Goal: Information Seeking & Learning: Compare options

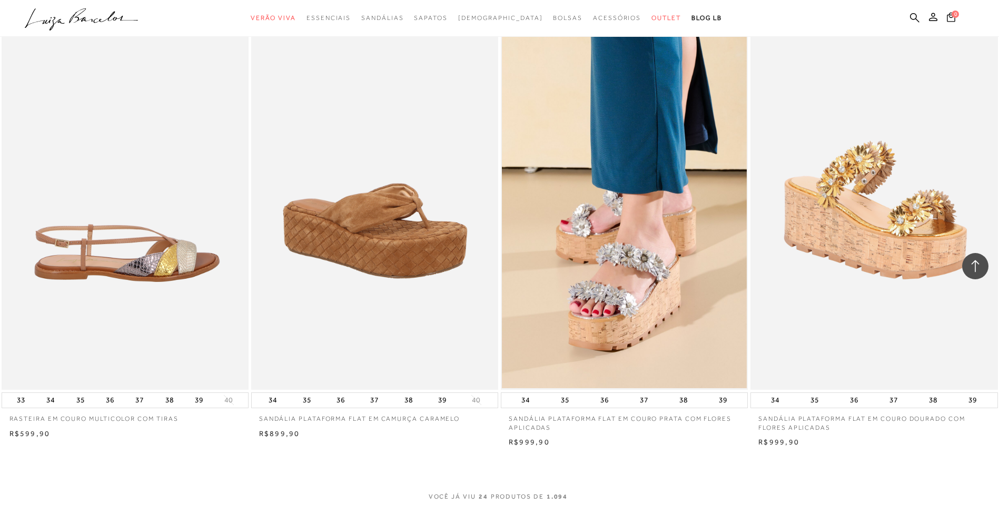
scroll to position [2264, 0]
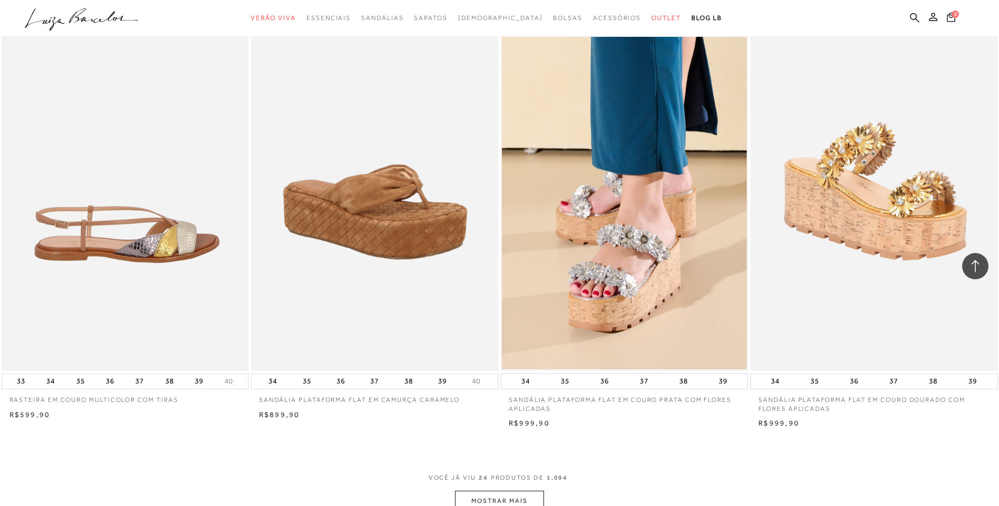
click at [122, 336] on img at bounding box center [126, 186] width 246 height 371
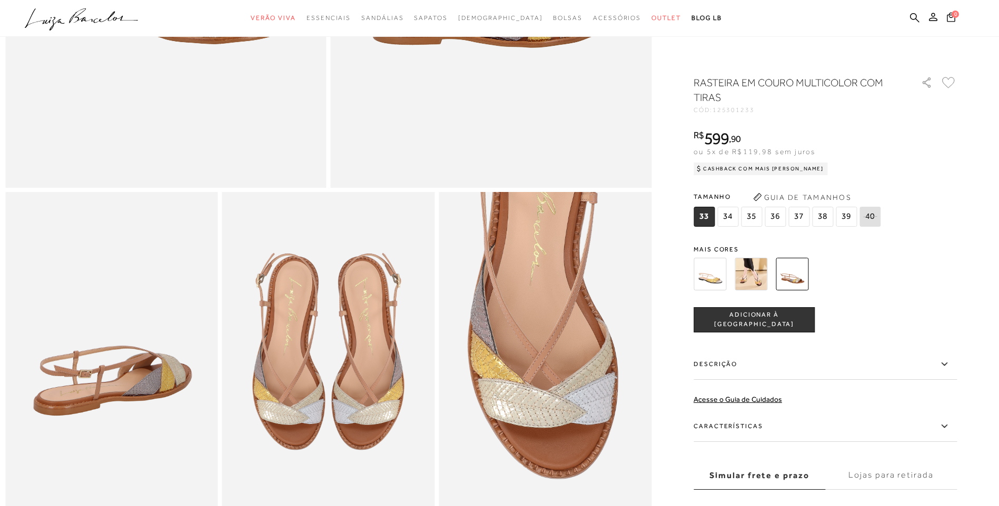
scroll to position [369, 0]
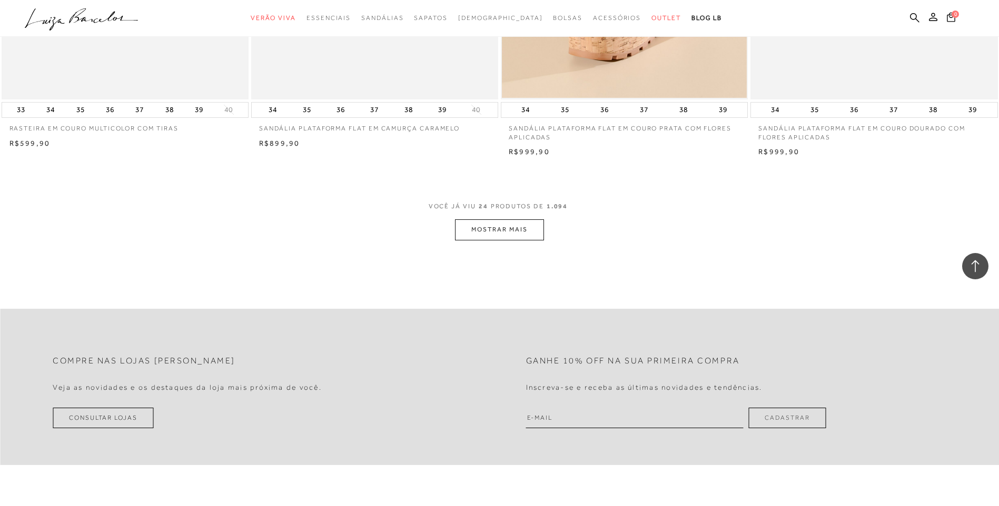
scroll to position [2474, 0]
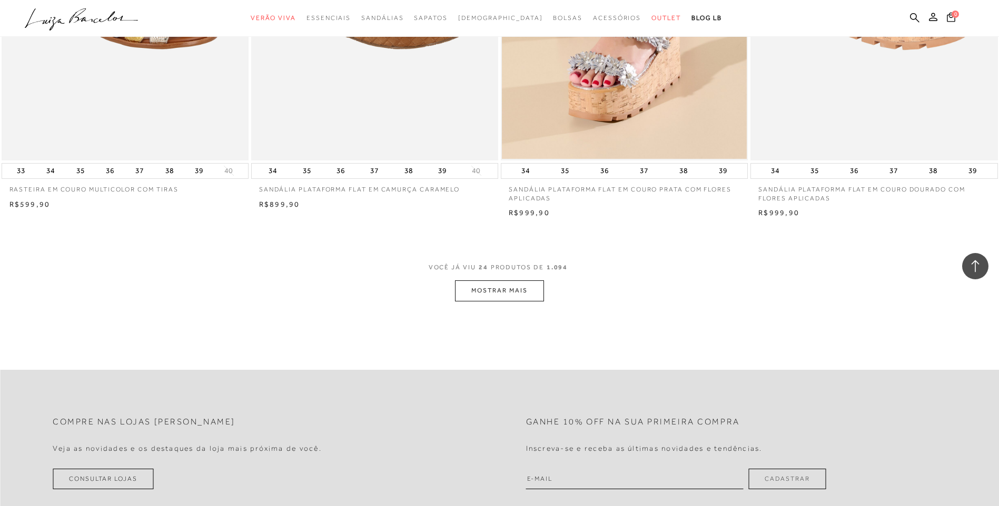
click at [513, 301] on button "MOSTRAR MAIS" at bounding box center [499, 291] width 88 height 21
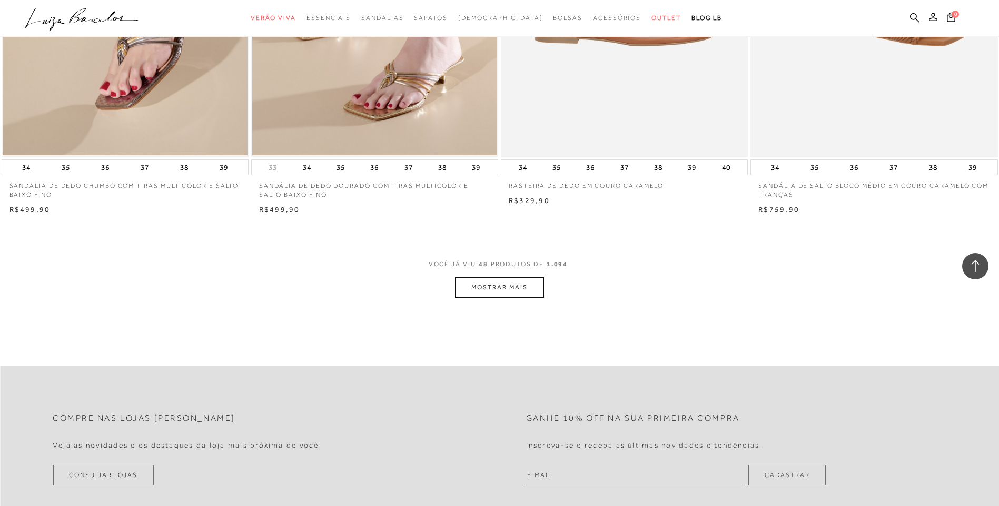
scroll to position [5107, 0]
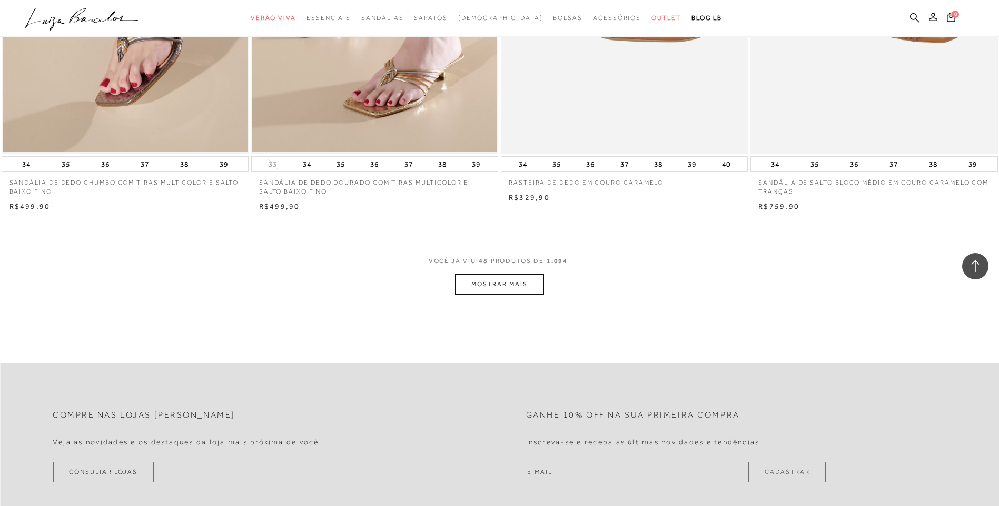
click at [504, 295] on button "MOSTRAR MAIS" at bounding box center [499, 284] width 88 height 21
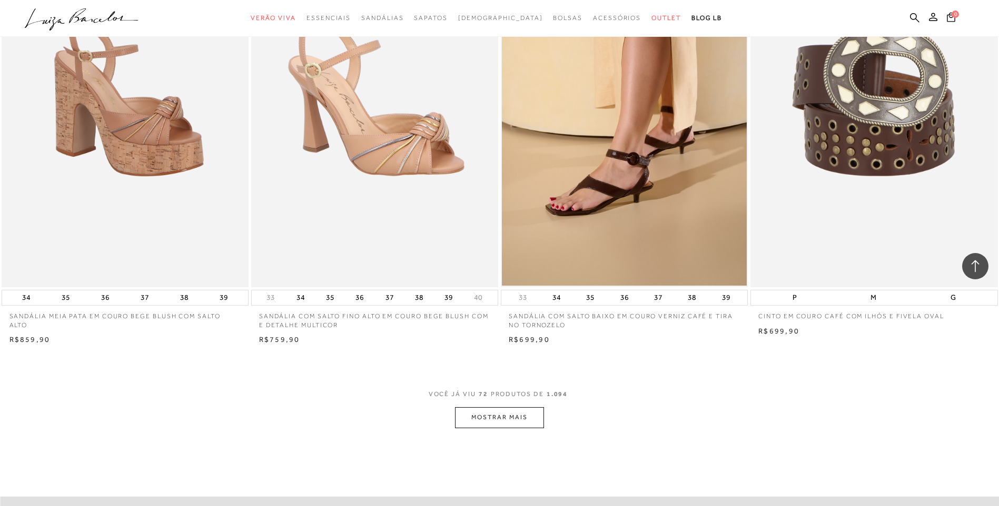
scroll to position [7634, 0]
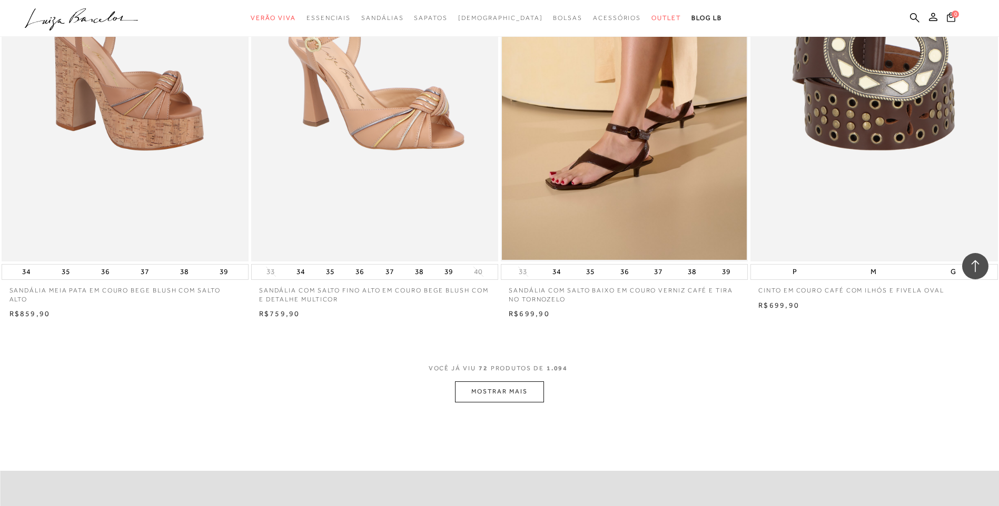
click at [527, 400] on button "MOSTRAR MAIS" at bounding box center [499, 392] width 88 height 21
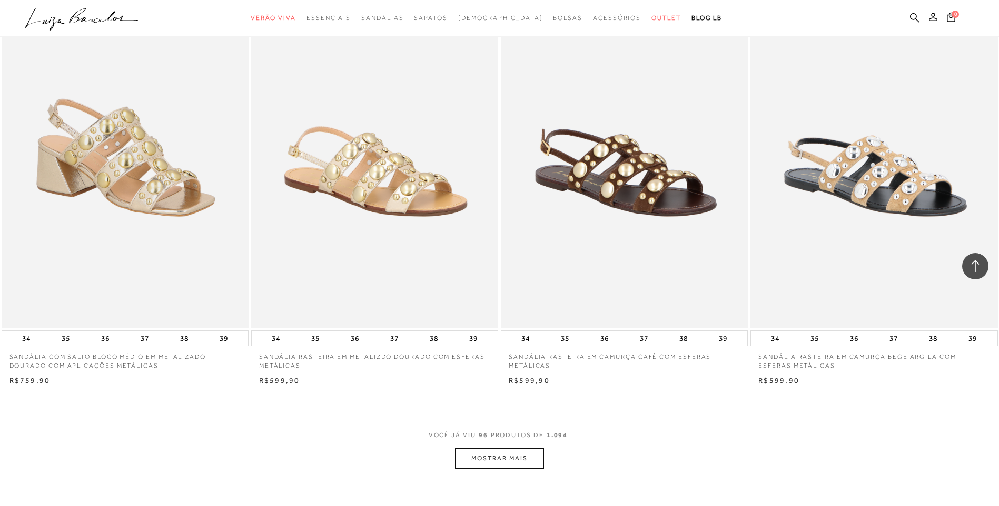
scroll to position [10266, 0]
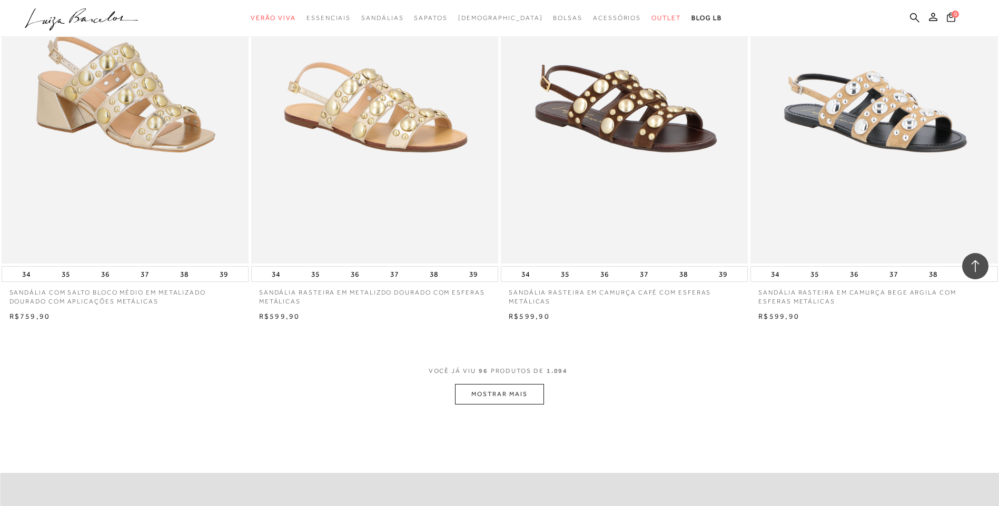
click at [496, 395] on button "MOSTRAR MAIS" at bounding box center [499, 394] width 88 height 21
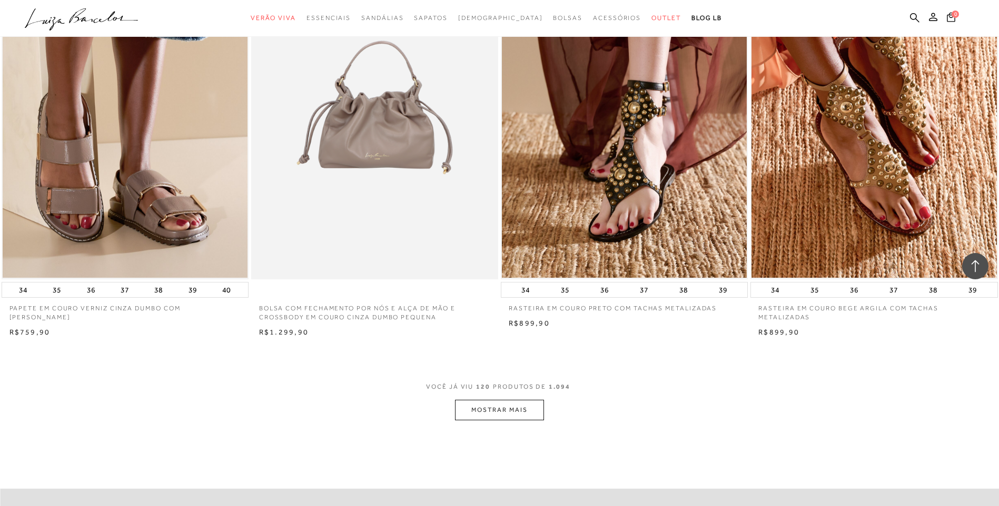
scroll to position [12898, 0]
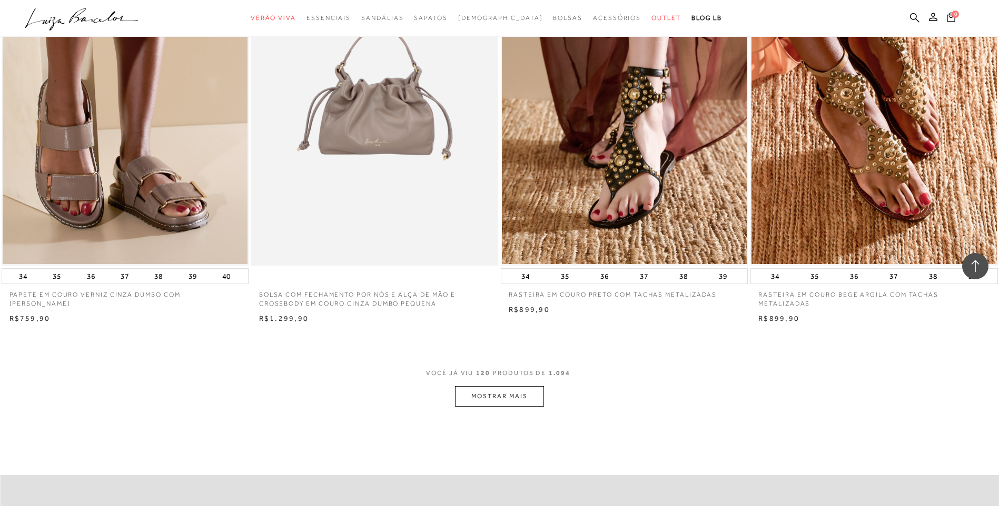
click at [481, 403] on button "MOSTRAR MAIS" at bounding box center [499, 396] width 88 height 21
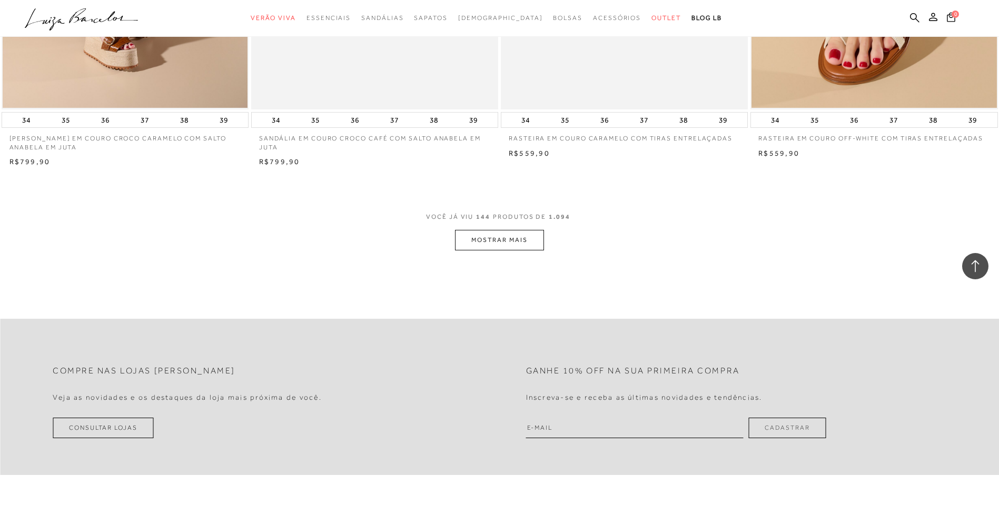
scroll to position [15741, 0]
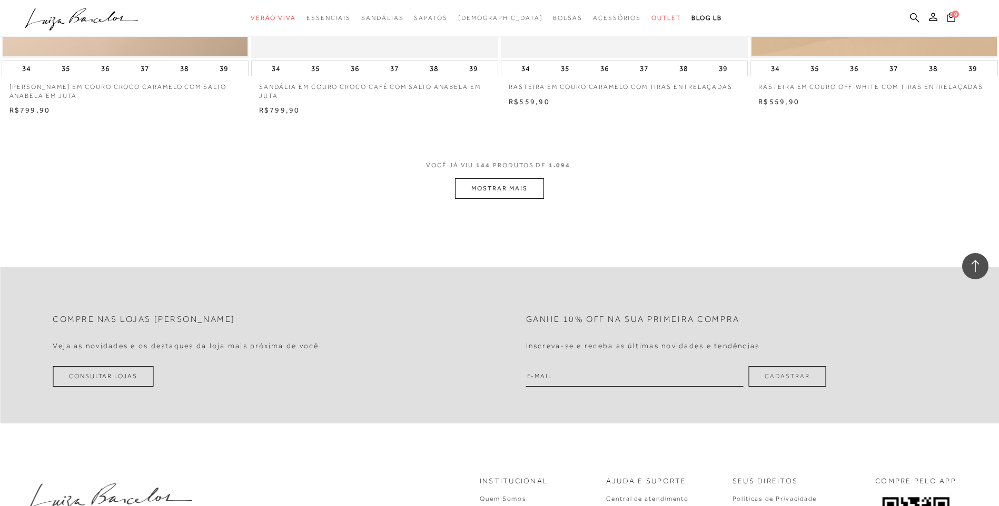
click at [530, 199] on button "MOSTRAR MAIS" at bounding box center [499, 188] width 88 height 21
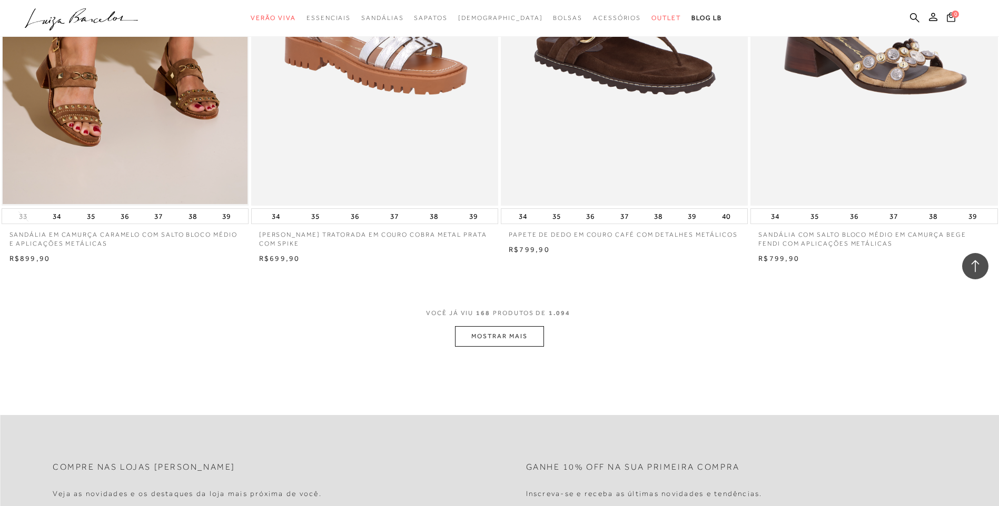
scroll to position [18216, 0]
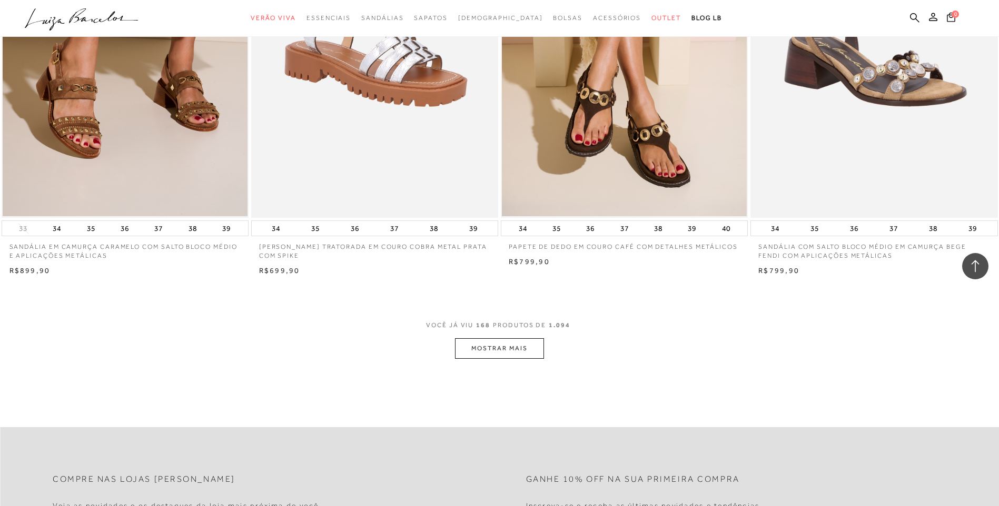
click at [529, 359] on button "MOSTRAR MAIS" at bounding box center [499, 349] width 88 height 21
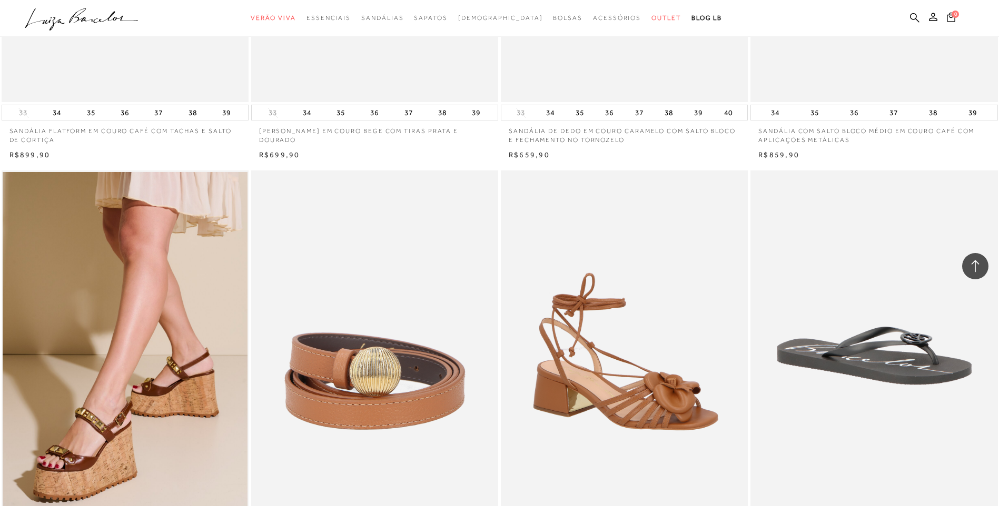
scroll to position [18584, 0]
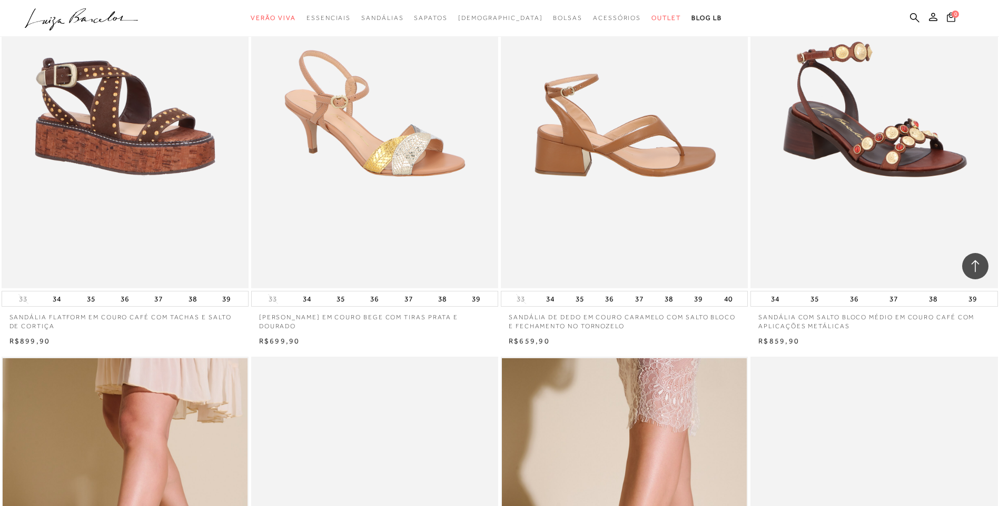
click at [673, 177] on img at bounding box center [625, 103] width 246 height 371
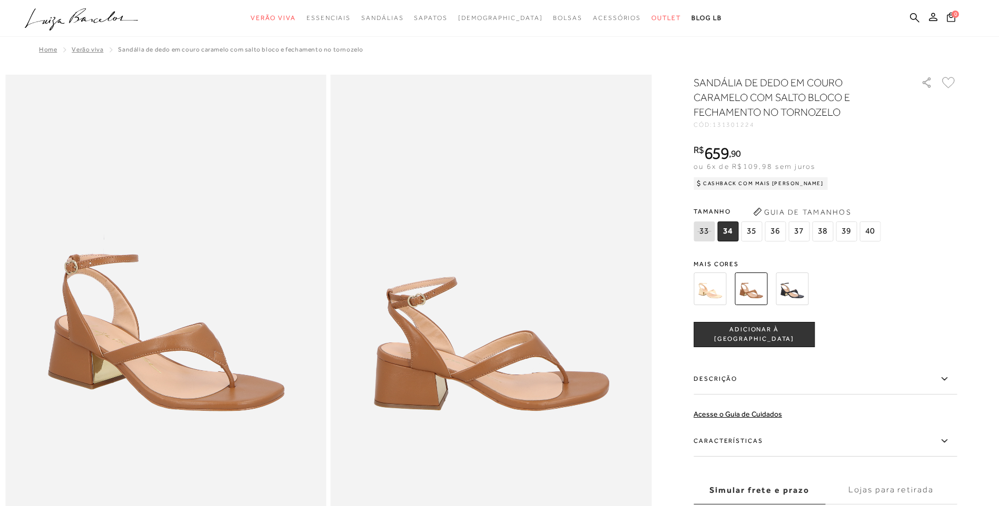
click at [802, 294] on img at bounding box center [791, 289] width 33 height 33
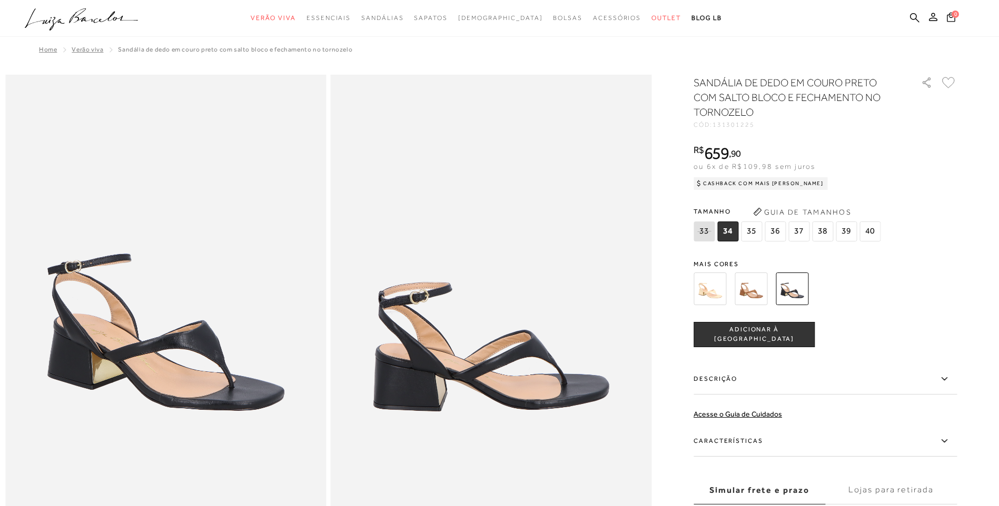
click at [750, 282] on img at bounding box center [750, 289] width 33 height 33
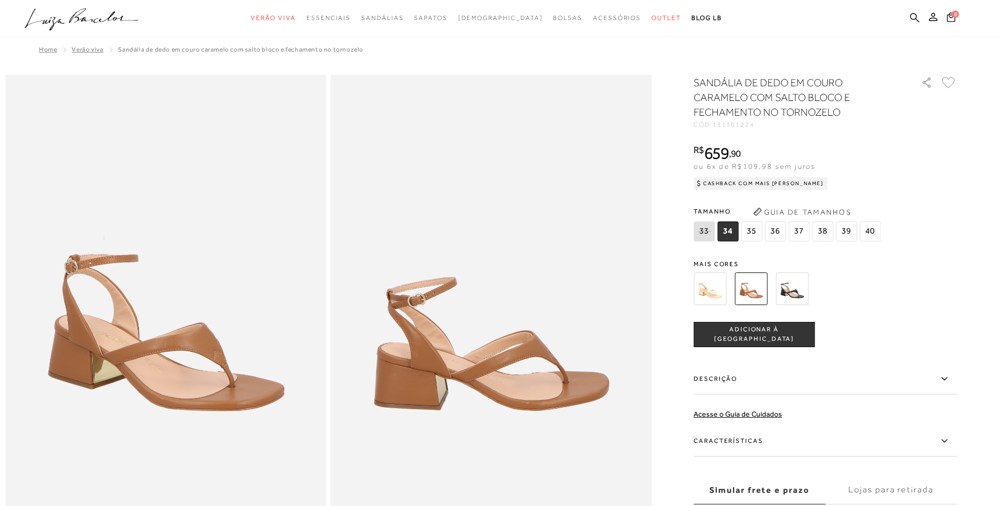
click at [717, 291] on img at bounding box center [709, 289] width 33 height 33
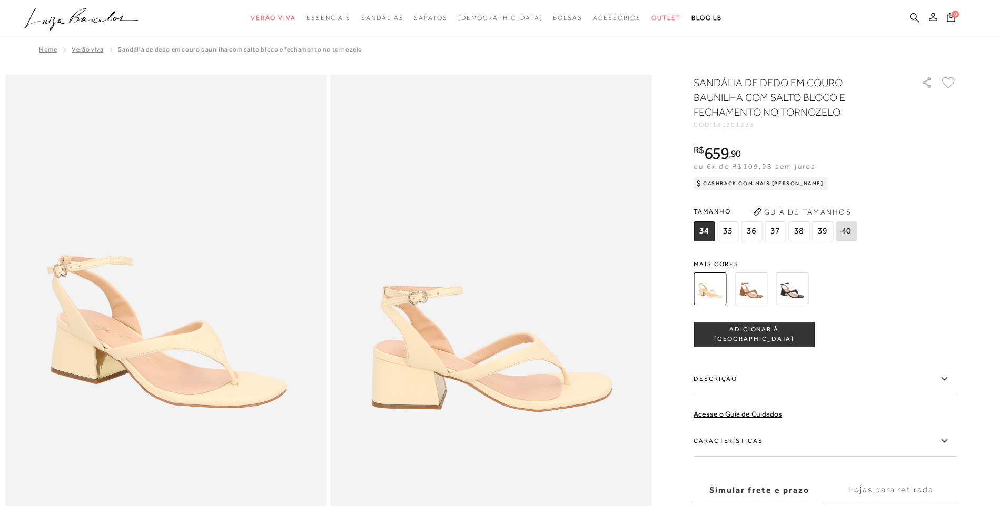
click at [753, 286] on img at bounding box center [750, 289] width 33 height 33
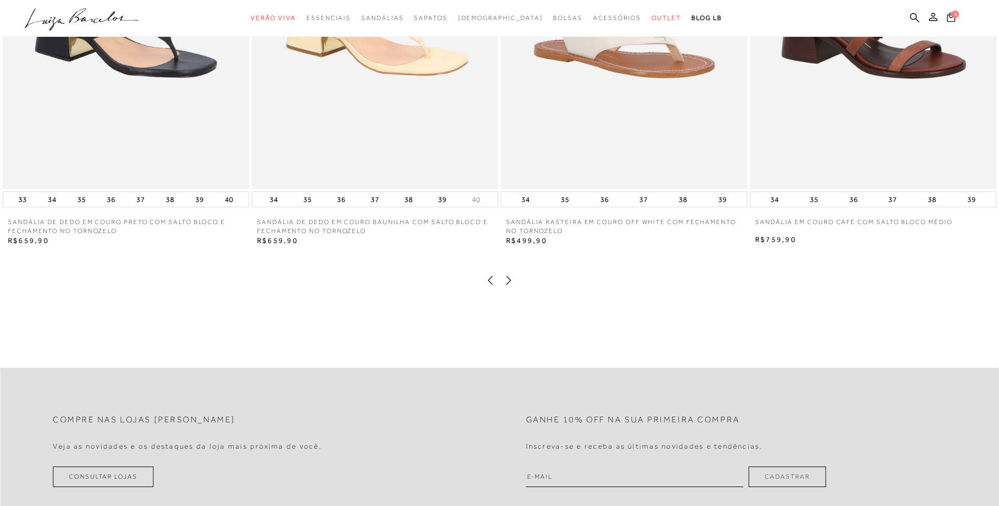
scroll to position [2211, 0]
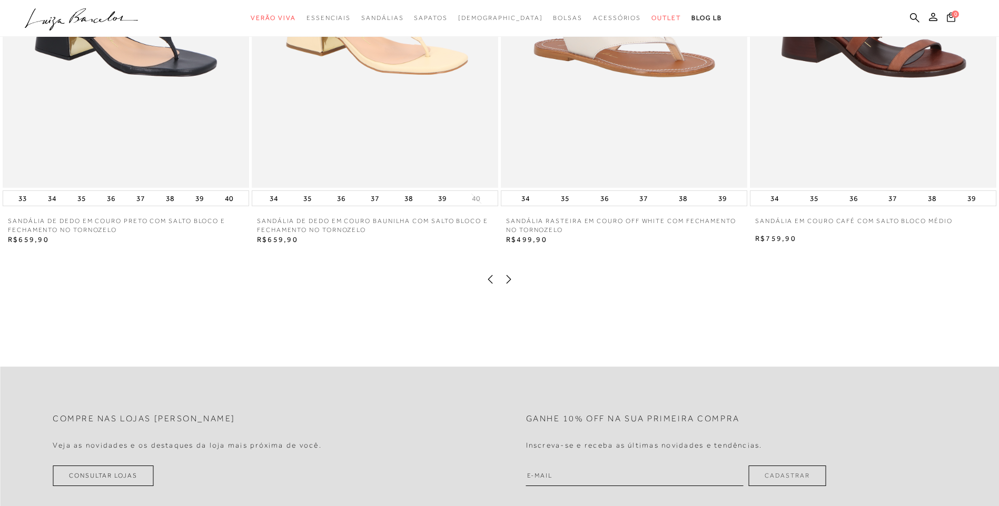
drag, startPoint x: 506, startPoint y: 297, endPoint x: 508, endPoint y: 292, distance: 6.2
click at [506, 285] on icon at bounding box center [508, 279] width 11 height 11
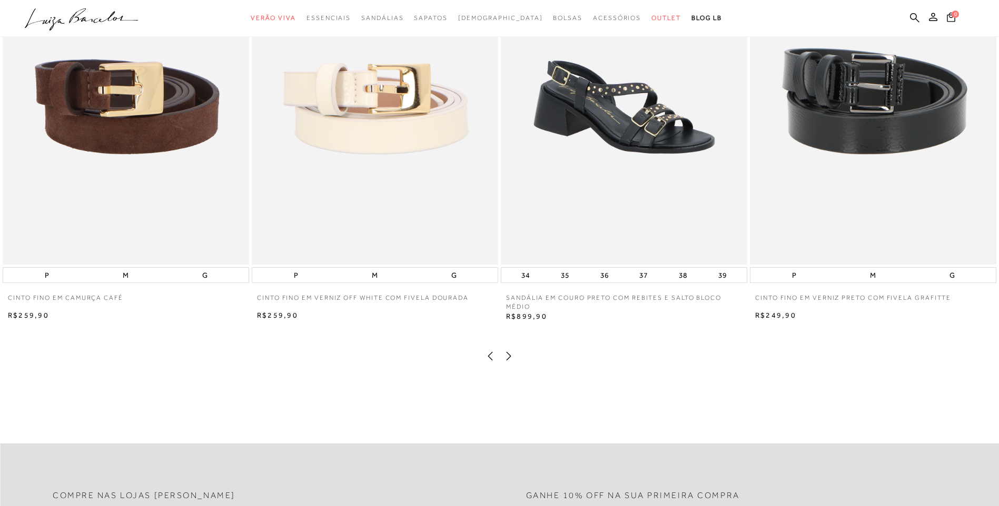
scroll to position [2106, 0]
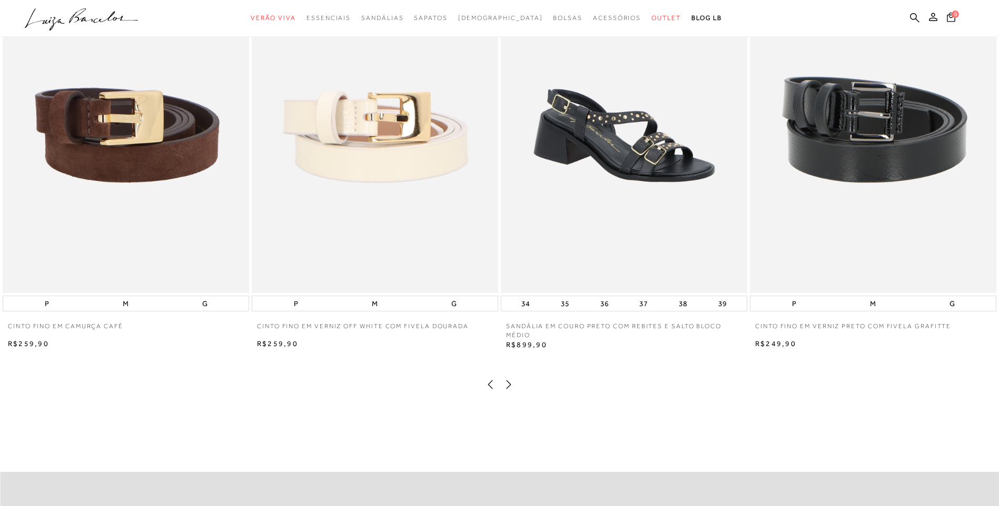
click at [509, 390] on icon at bounding box center [508, 385] width 11 height 11
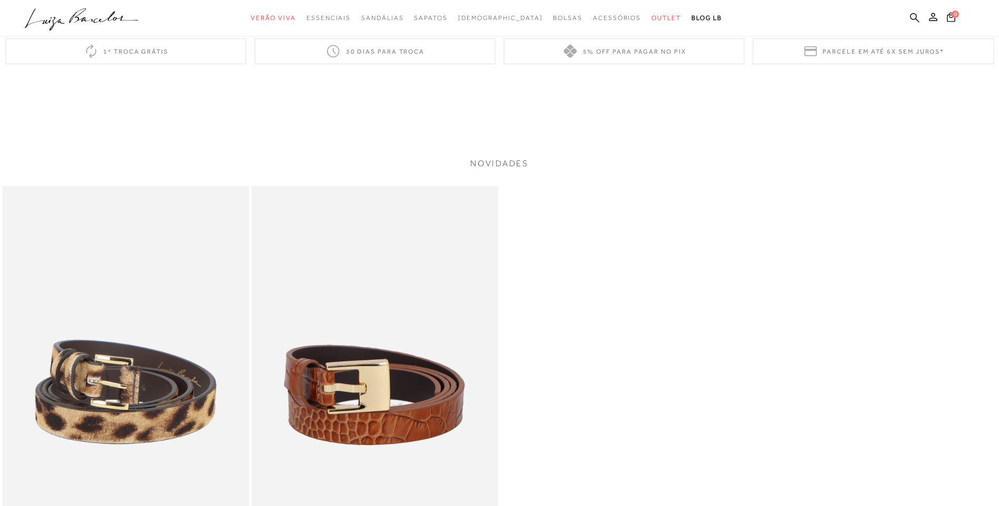
scroll to position [1843, 0]
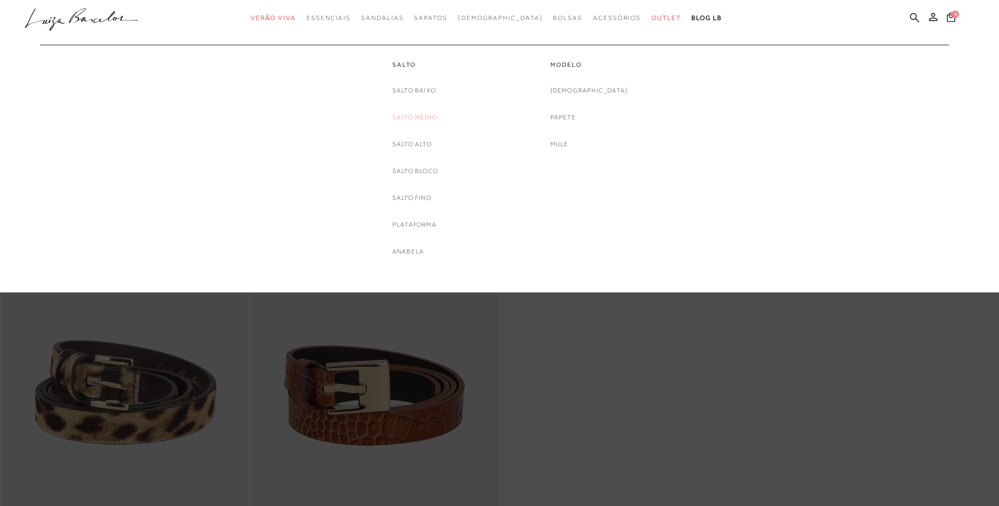
click at [431, 120] on link "Salto Médio" at bounding box center [414, 117] width 45 height 11
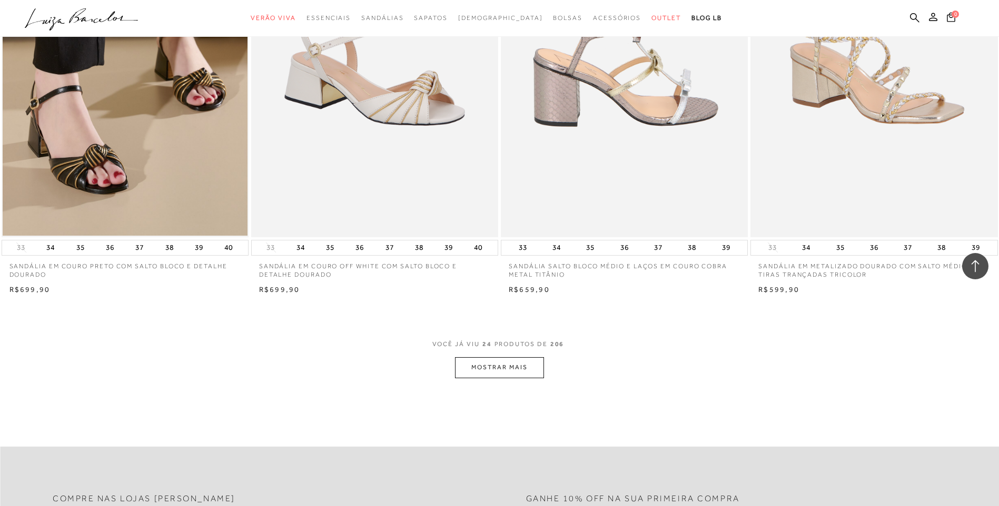
scroll to position [2422, 0]
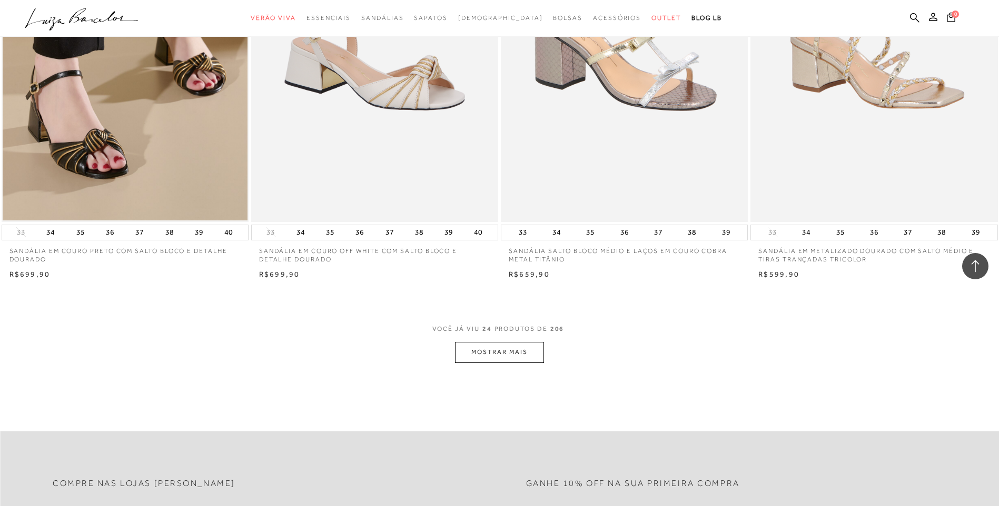
click at [493, 352] on button "MOSTRAR MAIS" at bounding box center [499, 352] width 88 height 21
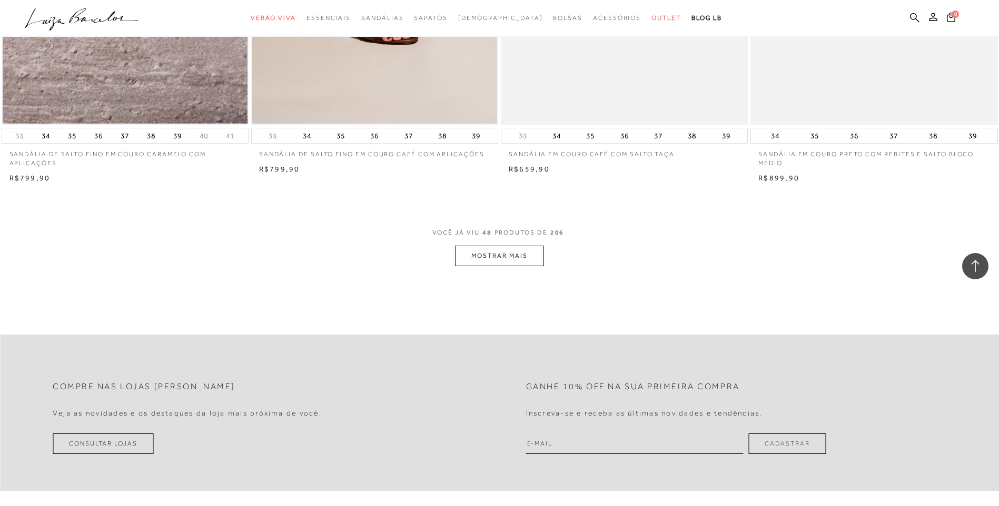
scroll to position [5159, 0]
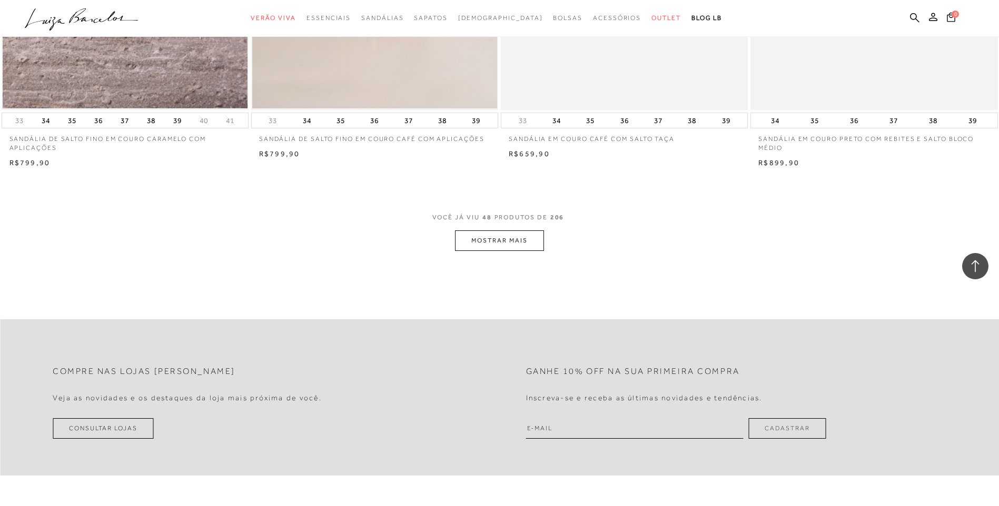
click at [514, 250] on button "MOSTRAR MAIS" at bounding box center [499, 241] width 88 height 21
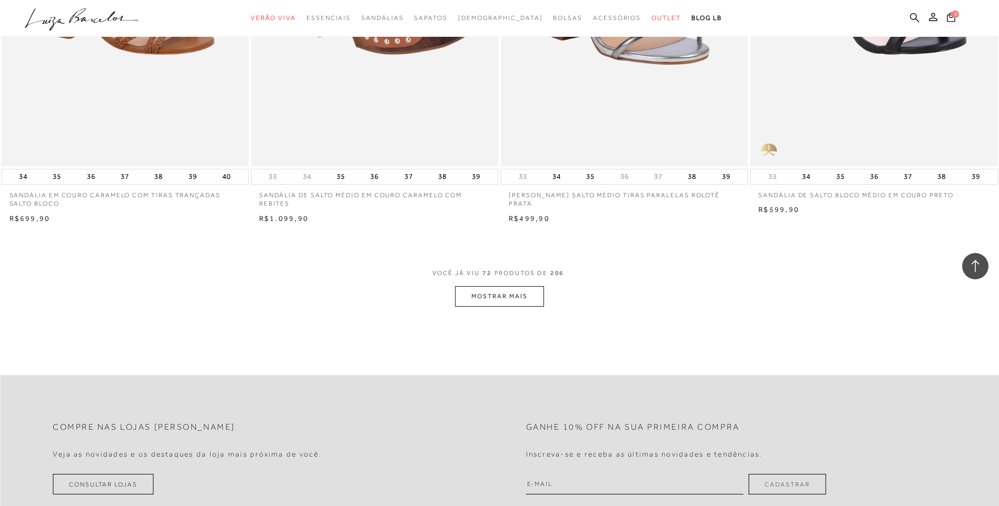
scroll to position [7739, 0]
click at [520, 303] on button "MOSTRAR MAIS" at bounding box center [499, 295] width 88 height 21
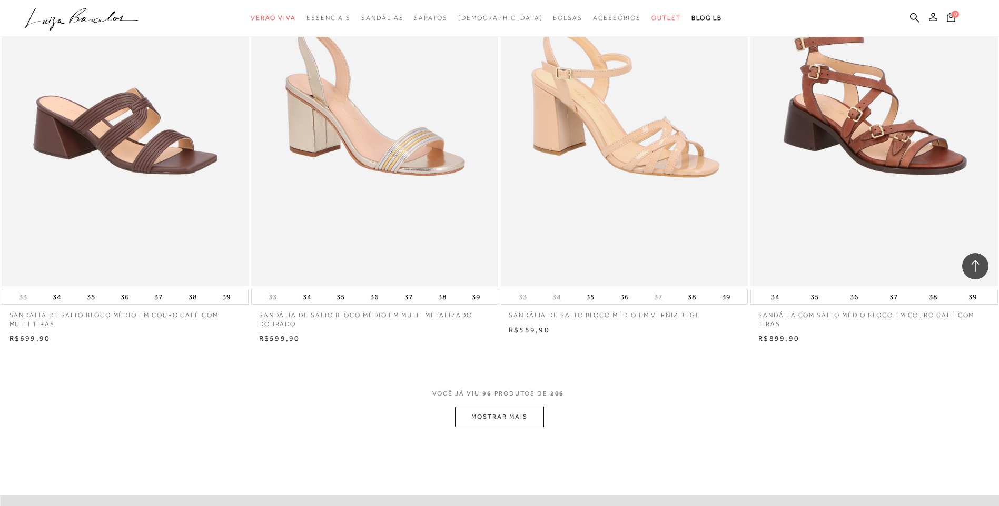
scroll to position [10266, 0]
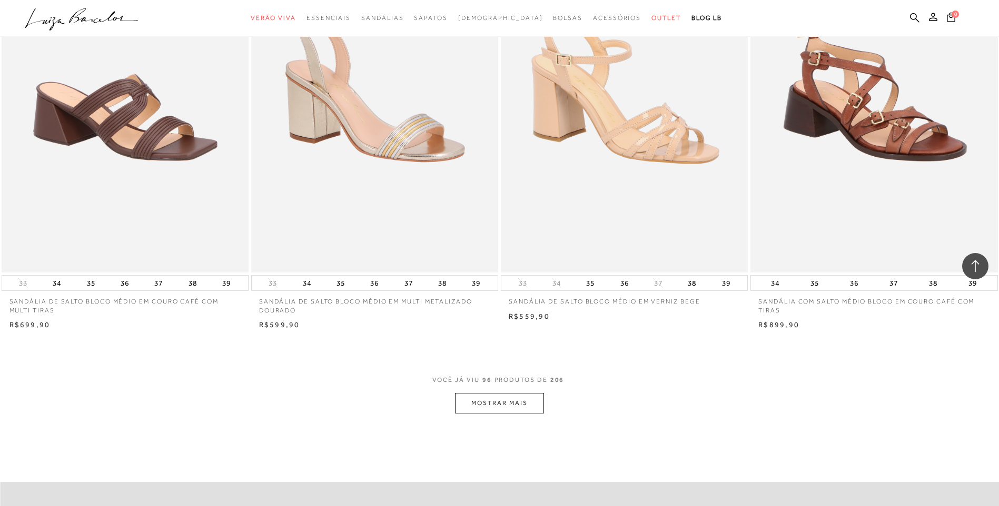
click at [529, 410] on button "MOSTRAR MAIS" at bounding box center [499, 403] width 88 height 21
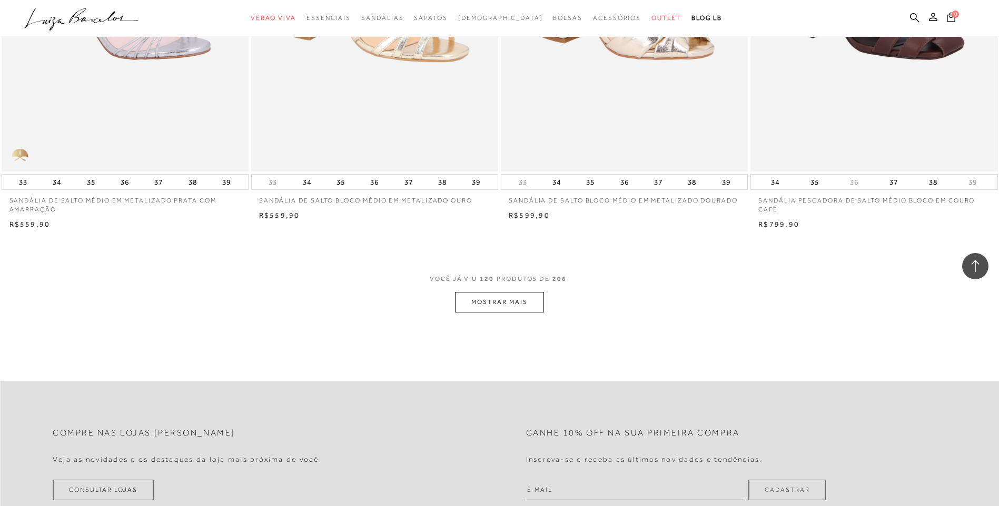
scroll to position [13004, 0]
click at [523, 302] on button "MOSTRAR MAIS" at bounding box center [499, 300] width 88 height 21
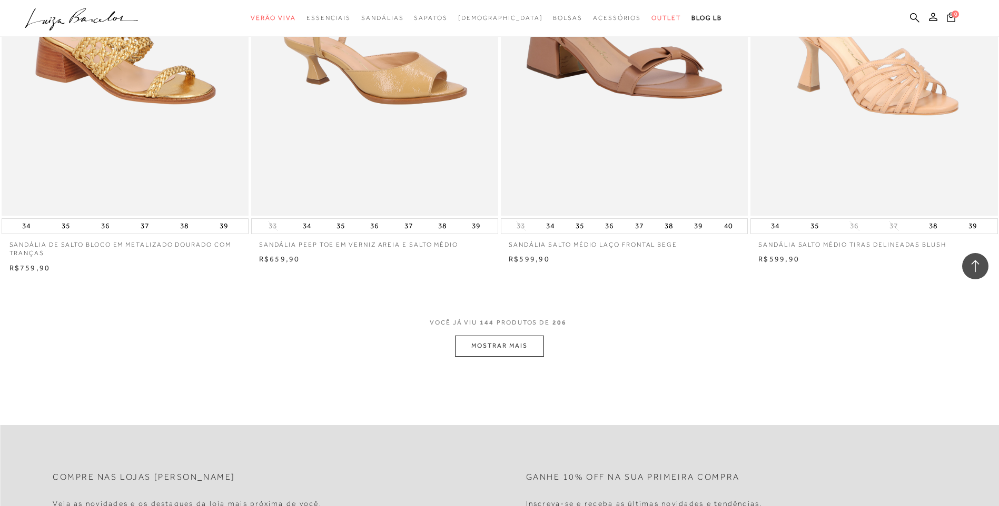
scroll to position [15636, 0]
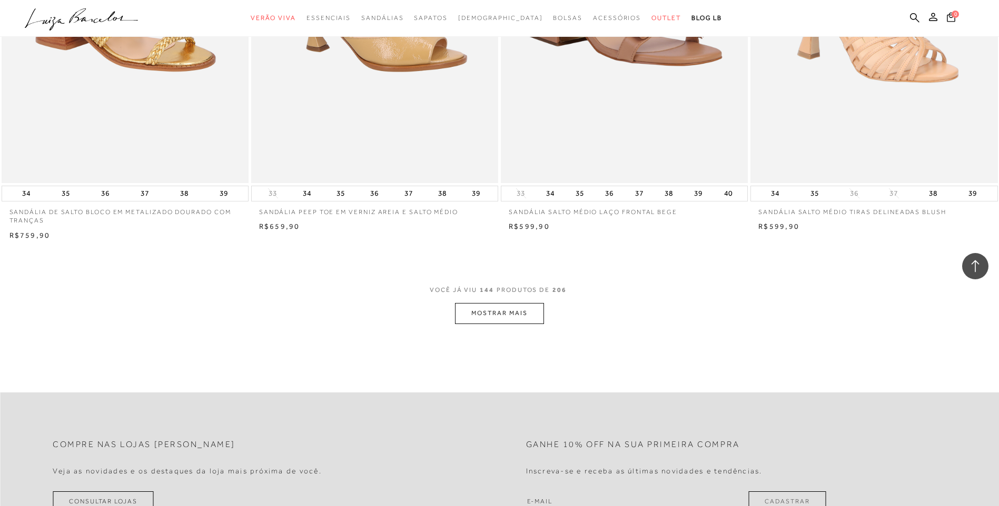
click at [487, 311] on button "MOSTRAR MAIS" at bounding box center [499, 313] width 88 height 21
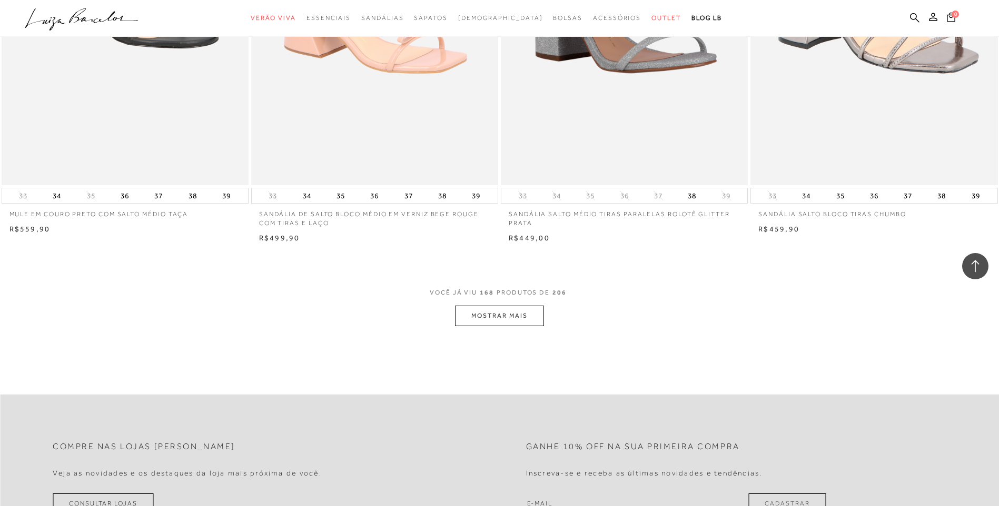
scroll to position [18374, 0]
